Goal: Task Accomplishment & Management: Complete application form

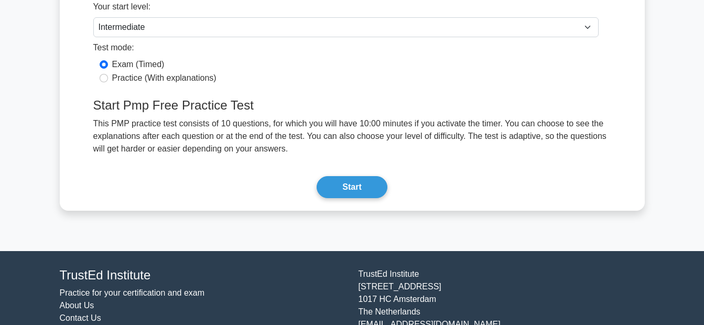
scroll to position [210, 0]
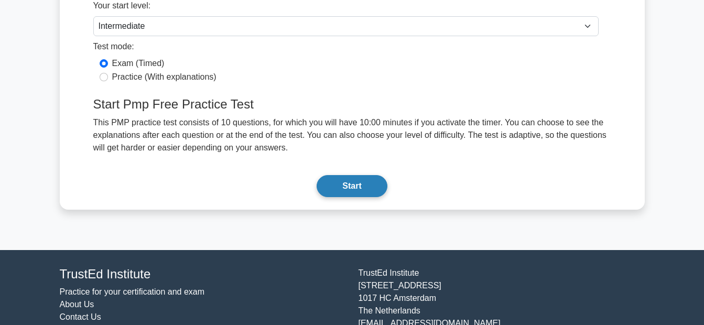
click at [366, 189] on button "Start" at bounding box center [351, 186] width 70 height 22
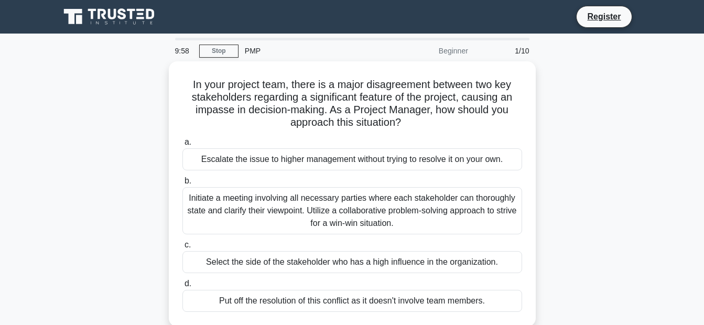
scroll to position [3, 0]
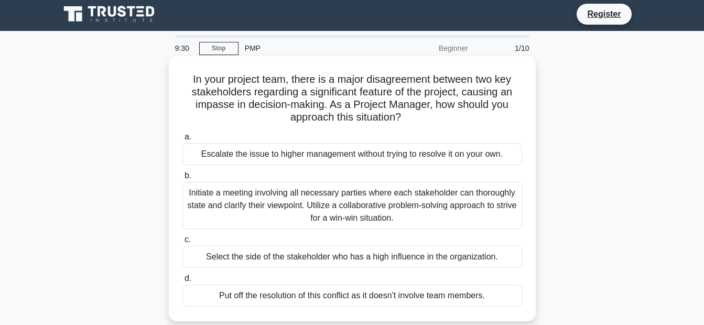
click at [404, 199] on div "Initiate a meeting involving all necessary parties where each stakeholder can t…" at bounding box center [352, 205] width 340 height 47
click at [182, 179] on input "b. Initiate a meeting involving all necessary parties where each stakeholder ca…" at bounding box center [182, 175] width 0 height 7
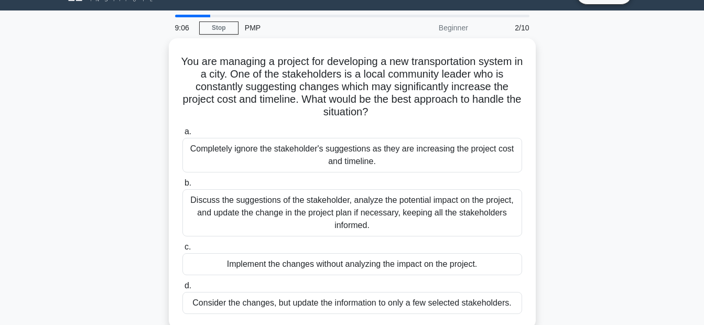
scroll to position [28, 0]
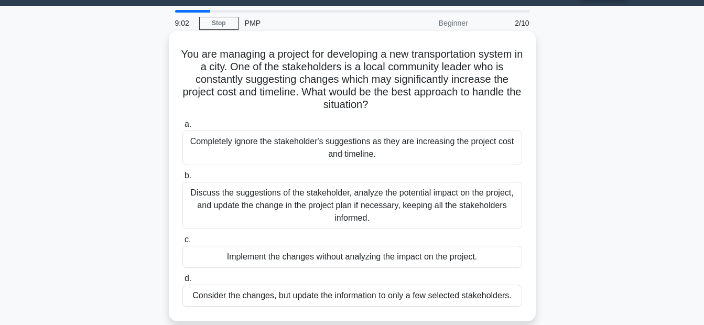
click at [488, 197] on div "Discuss the suggestions of the stakeholder, analyze the potential impact on the…" at bounding box center [352, 205] width 340 height 47
click at [182, 179] on input "b. Discuss the suggestions of the stakeholder, analyze the potential impact on …" at bounding box center [182, 175] width 0 height 7
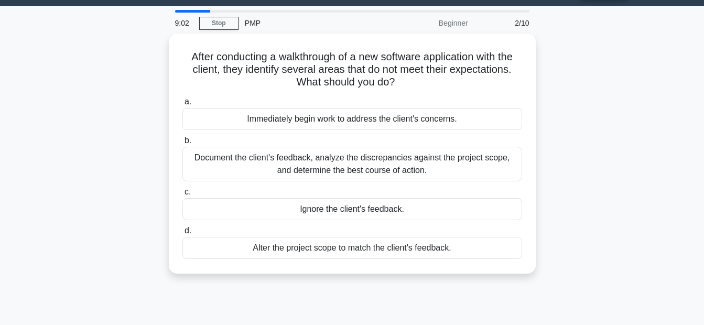
scroll to position [0, 0]
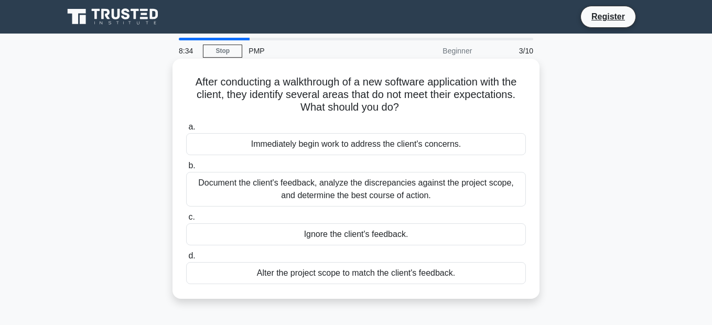
click at [427, 185] on div "Document the client's feedback, analyze the discrepancies against the project s…" at bounding box center [356, 189] width 340 height 35
click at [186, 169] on input "b. Document the client's feedback, analyze the discrepancies against the projec…" at bounding box center [186, 165] width 0 height 7
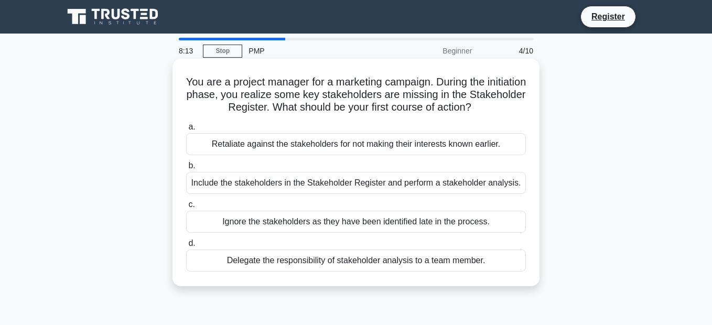
click at [426, 178] on div "Include the stakeholders in the Stakeholder Register and perform a stakeholder …" at bounding box center [356, 183] width 340 height 22
click at [186, 169] on input "b. Include the stakeholders in the Stakeholder Register and perform a stakehold…" at bounding box center [186, 165] width 0 height 7
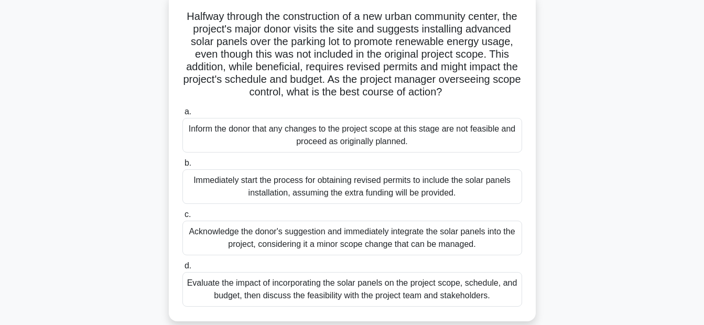
scroll to position [71, 0]
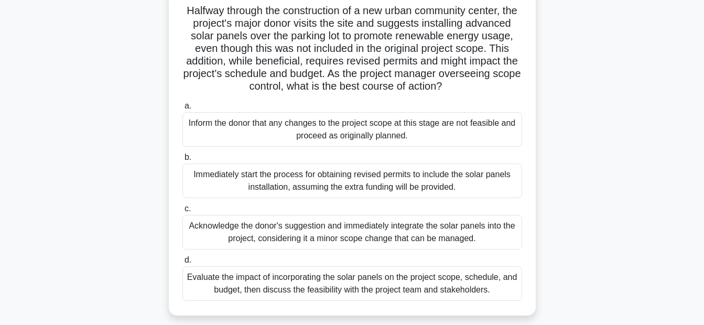
click at [404, 295] on div "Evaluate the impact of incorporating the solar panels on the project scope, sch…" at bounding box center [352, 283] width 340 height 35
click at [182, 264] on input "d. Evaluate the impact of incorporating the solar panels on the project scope, …" at bounding box center [182, 260] width 0 height 7
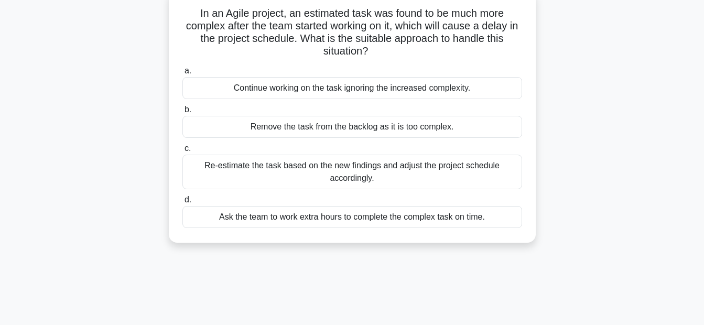
scroll to position [0, 0]
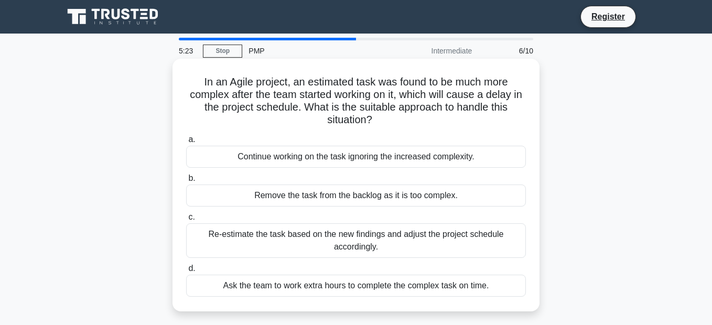
click at [467, 233] on div "Re-estimate the task based on the new findings and adjust the project schedule …" at bounding box center [356, 240] width 340 height 35
click at [186, 221] on input "c. Re-estimate the task based on the new findings and adjust the project schedu…" at bounding box center [186, 217] width 0 height 7
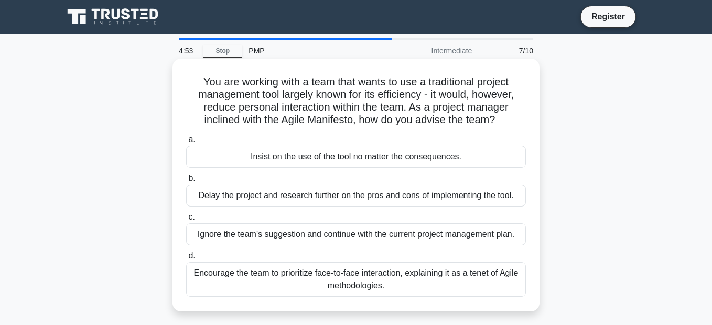
click at [455, 277] on div "Encourage the team to prioritize face-to-face interaction, explaining it as a t…" at bounding box center [356, 279] width 340 height 35
click at [186, 259] on input "d. Encourage the team to prioritize face-to-face interaction, explaining it as …" at bounding box center [186, 256] width 0 height 7
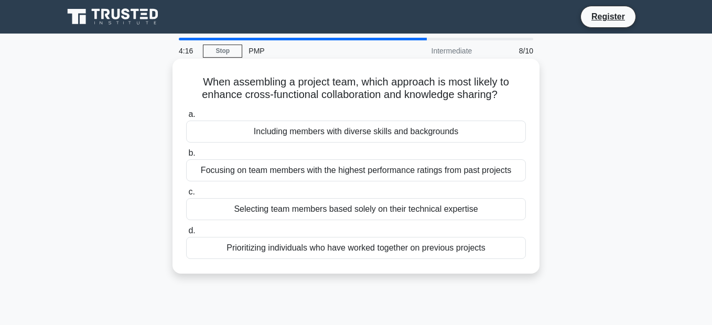
click at [431, 128] on div "Including members with diverse skills and backgrounds" at bounding box center [356, 132] width 340 height 22
click at [186, 118] on input "a. Including members with diverse skills and backgrounds" at bounding box center [186, 114] width 0 height 7
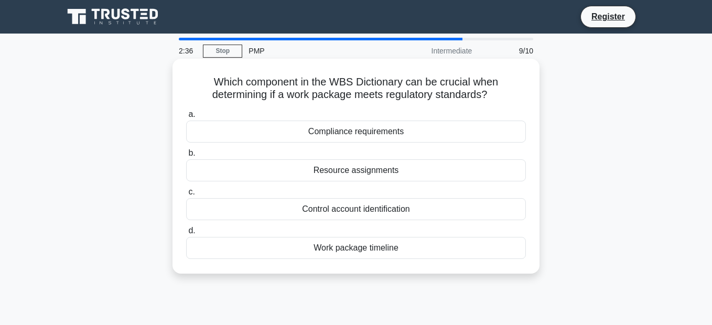
click at [332, 132] on div "Compliance requirements" at bounding box center [356, 132] width 340 height 22
click at [186, 118] on input "a. Compliance requirements" at bounding box center [186, 114] width 0 height 7
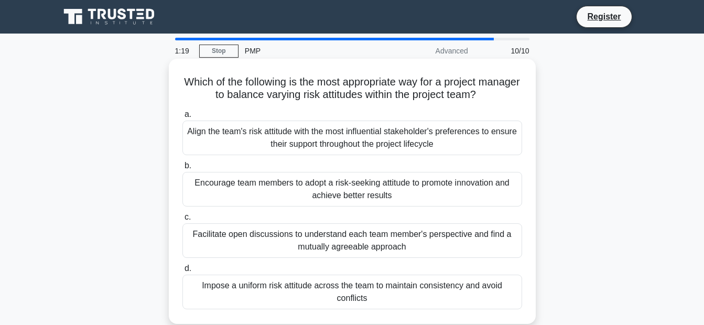
click at [340, 239] on div "Facilitate open discussions to understand each team member's perspective and fi…" at bounding box center [352, 240] width 340 height 35
click at [182, 221] on input "c. Facilitate open discussions to understand each team member's perspective and…" at bounding box center [182, 217] width 0 height 7
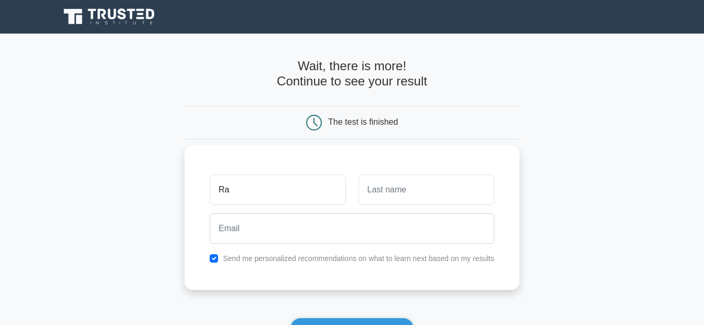
type input "Ranguru"
type input "[PERSON_NAME]"
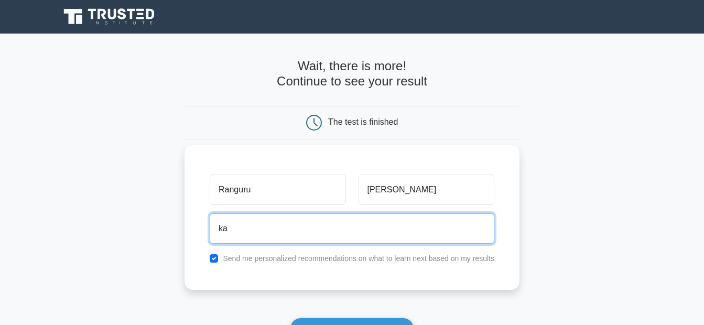
type input "[EMAIL_ADDRESS][DOMAIN_NAME]"
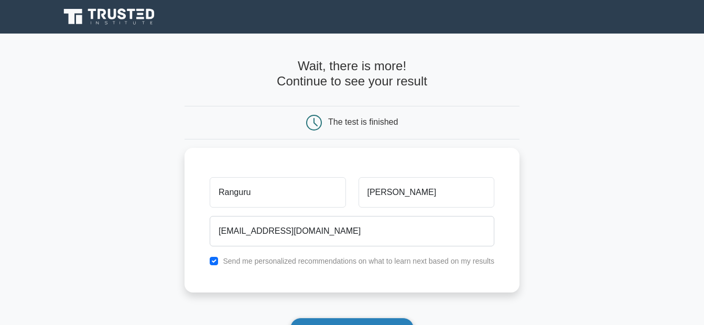
click at [353, 318] on button "Show my results" at bounding box center [352, 329] width 124 height 22
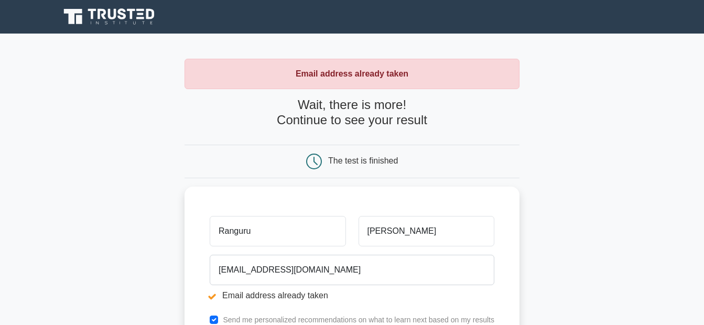
click at [362, 156] on div "The test is finished" at bounding box center [363, 160] width 70 height 9
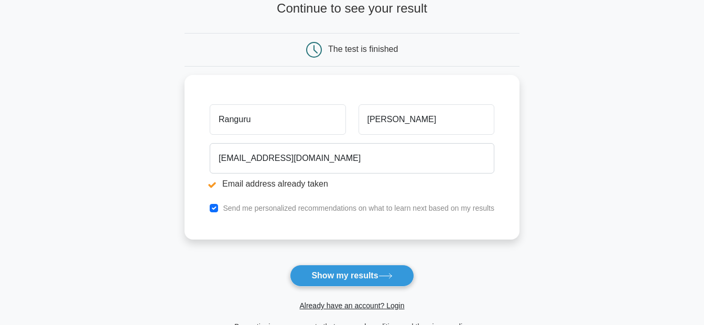
scroll to position [125, 0]
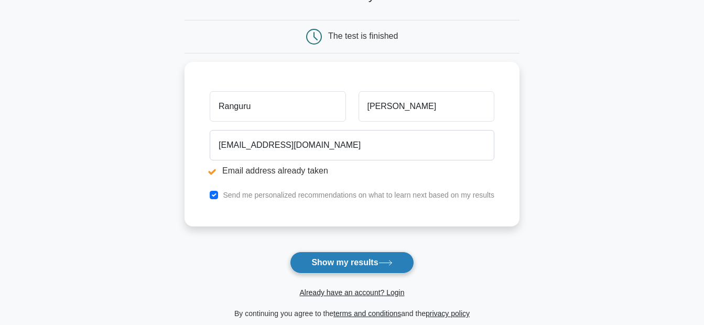
click at [355, 251] on button "Show my results" at bounding box center [352, 262] width 124 height 22
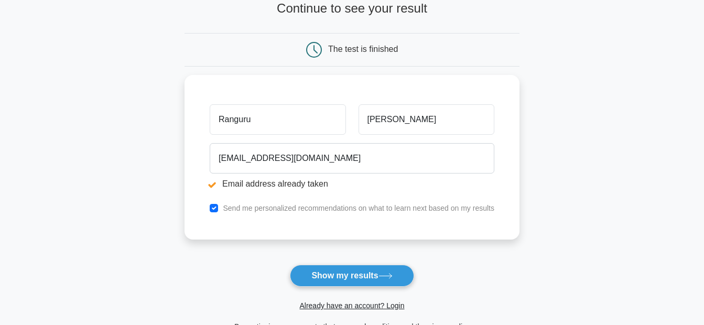
scroll to position [130, 0]
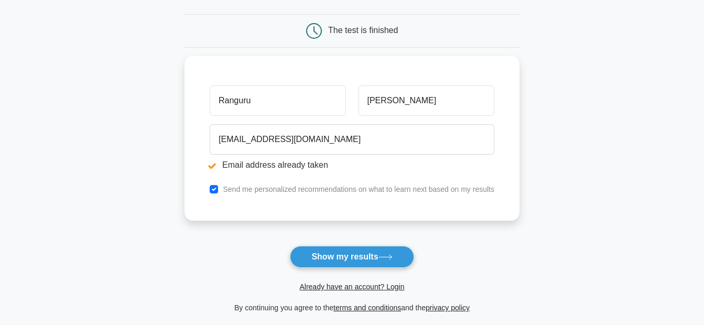
click at [701, 141] on main "Email address already taken Wait, there is more! Continue to see your result Th…" at bounding box center [352, 121] width 704 height 436
click at [377, 282] on link "Already have an account? Login" at bounding box center [351, 286] width 105 height 8
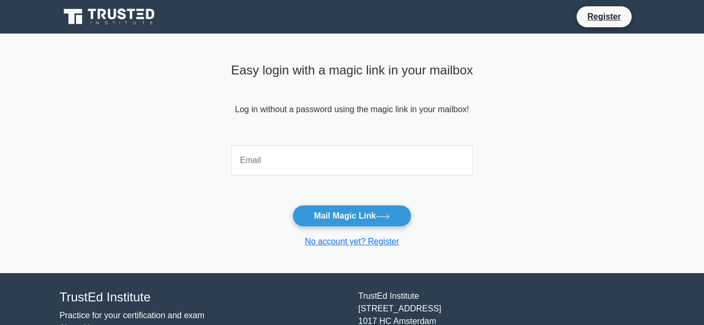
click at [384, 159] on input "email" at bounding box center [352, 160] width 242 height 30
type input "kapileshranguru@gmail.com"
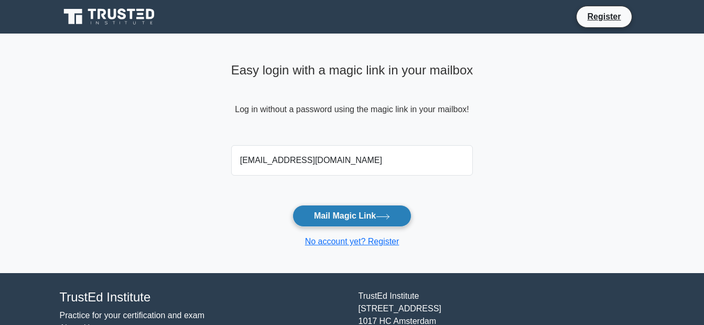
click at [355, 209] on button "Mail Magic Link" at bounding box center [351, 216] width 119 height 22
